Goal: Transaction & Acquisition: Purchase product/service

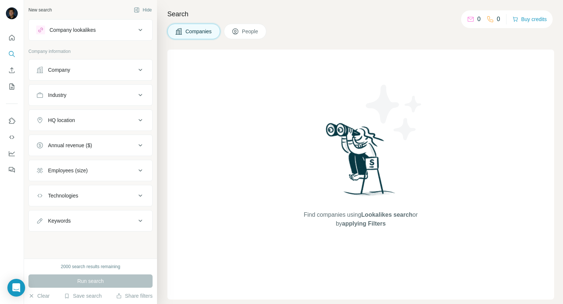
click at [491, 20] on icon at bounding box center [490, 19] width 7 height 7
click at [471, 21] on div "0" at bounding box center [474, 19] width 14 height 9
click at [468, 20] on icon at bounding box center [470, 19] width 7 height 7
click at [477, 20] on p "0" at bounding box center [478, 19] width 3 height 9
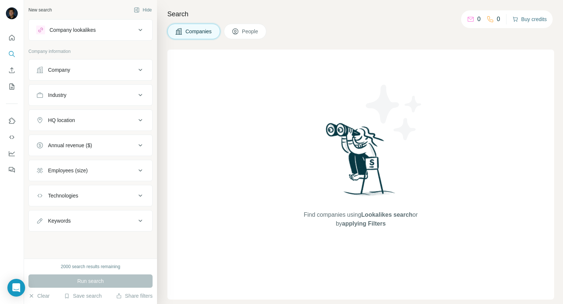
click at [520, 20] on button "Buy credits" at bounding box center [529, 19] width 34 height 10
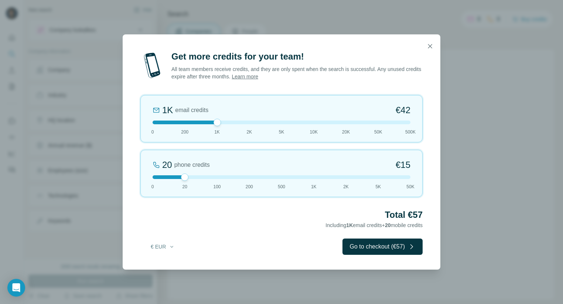
drag, startPoint x: 185, startPoint y: 124, endPoint x: 212, endPoint y: 124, distance: 27.3
click at [212, 124] on div at bounding box center [282, 122] width 258 height 4
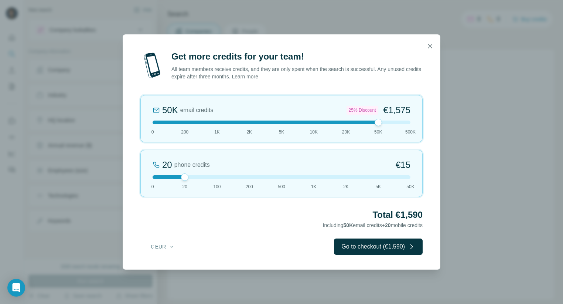
drag, startPoint x: 215, startPoint y: 123, endPoint x: 377, endPoint y: 128, distance: 162.6
click at [377, 128] on div "50K email credits 25% Discount €1,575 0 200 1K 2K 5K 10K 20K 50K 500K" at bounding box center [281, 118] width 282 height 47
drag, startPoint x: 378, startPoint y: 122, endPoint x: 394, endPoint y: 132, distance: 18.8
click at [401, 130] on div "500K email credits 40% Discount €12,600 0 200 1K 2K 5K 10K 20K 50K 500K" at bounding box center [281, 118] width 282 height 47
drag, startPoint x: 186, startPoint y: 178, endPoint x: 159, endPoint y: 178, distance: 27.0
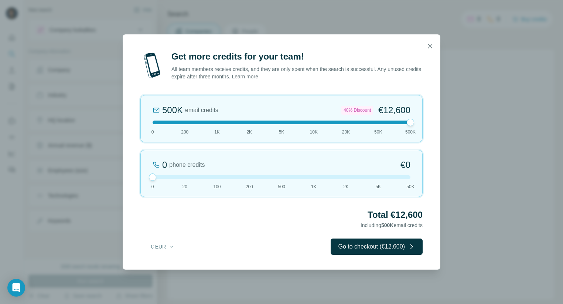
click at [159, 178] on div at bounding box center [282, 177] width 258 height 4
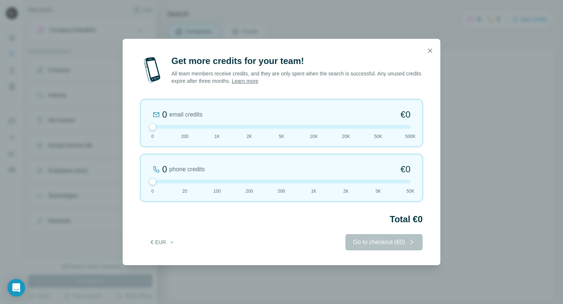
drag, startPoint x: 410, startPoint y: 121, endPoint x: 147, endPoint y: 119, distance: 262.7
click at [142, 118] on div "0 email credits €0 0 200 1K 2K 5K 10K 20K 50K 500K" at bounding box center [281, 122] width 282 height 47
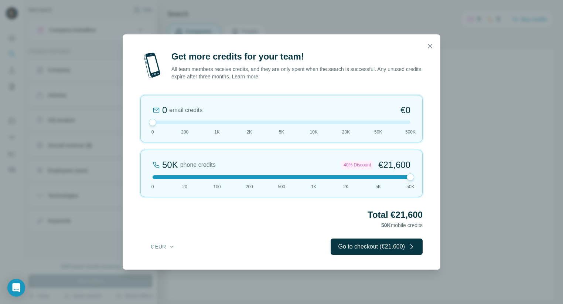
drag, startPoint x: 153, startPoint y: 181, endPoint x: 404, endPoint y: 171, distance: 251.0
click at [404, 171] on div "50K phone credits 40% Discount €21,600 0 20 100 200 500 1K 2K 5K 50K" at bounding box center [281, 173] width 282 height 47
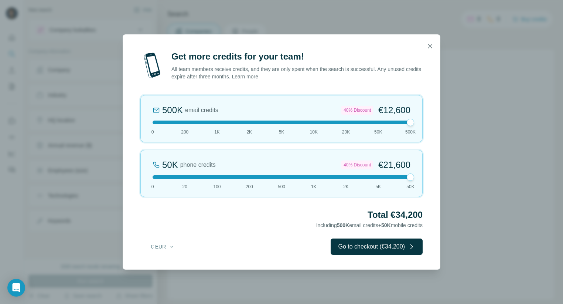
drag, startPoint x: 155, startPoint y: 120, endPoint x: 423, endPoint y: 110, distance: 268.4
click at [423, 110] on div "Get more credits for your team! All team members receive credits, and they are …" at bounding box center [282, 160] width 318 height 219
click at [430, 47] on icon "button" at bounding box center [429, 45] width 7 height 7
